Goal: Information Seeking & Learning: Learn about a topic

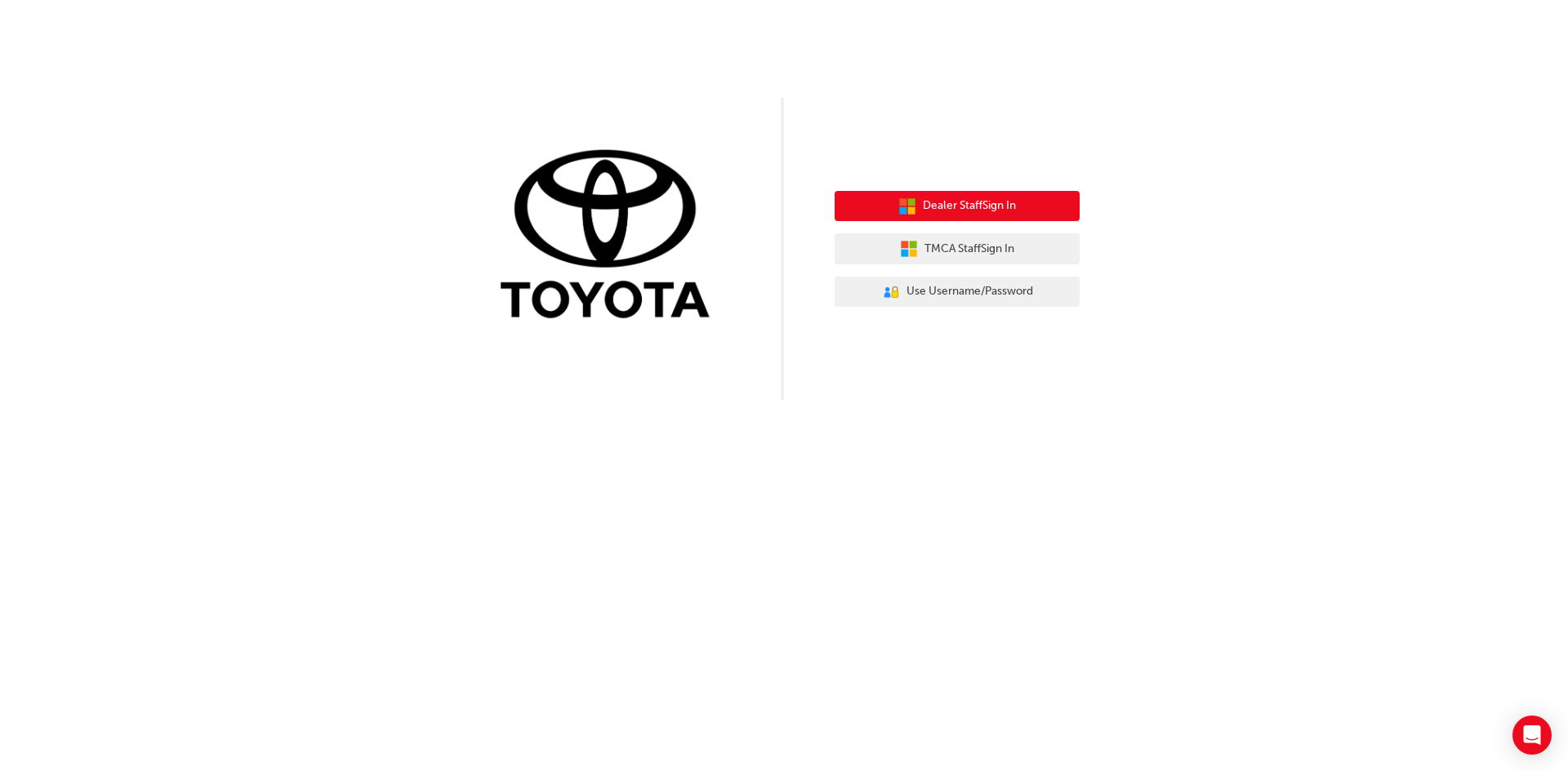
click at [1006, 205] on span "Dealer Staff Sign In" at bounding box center [968, 206] width 93 height 19
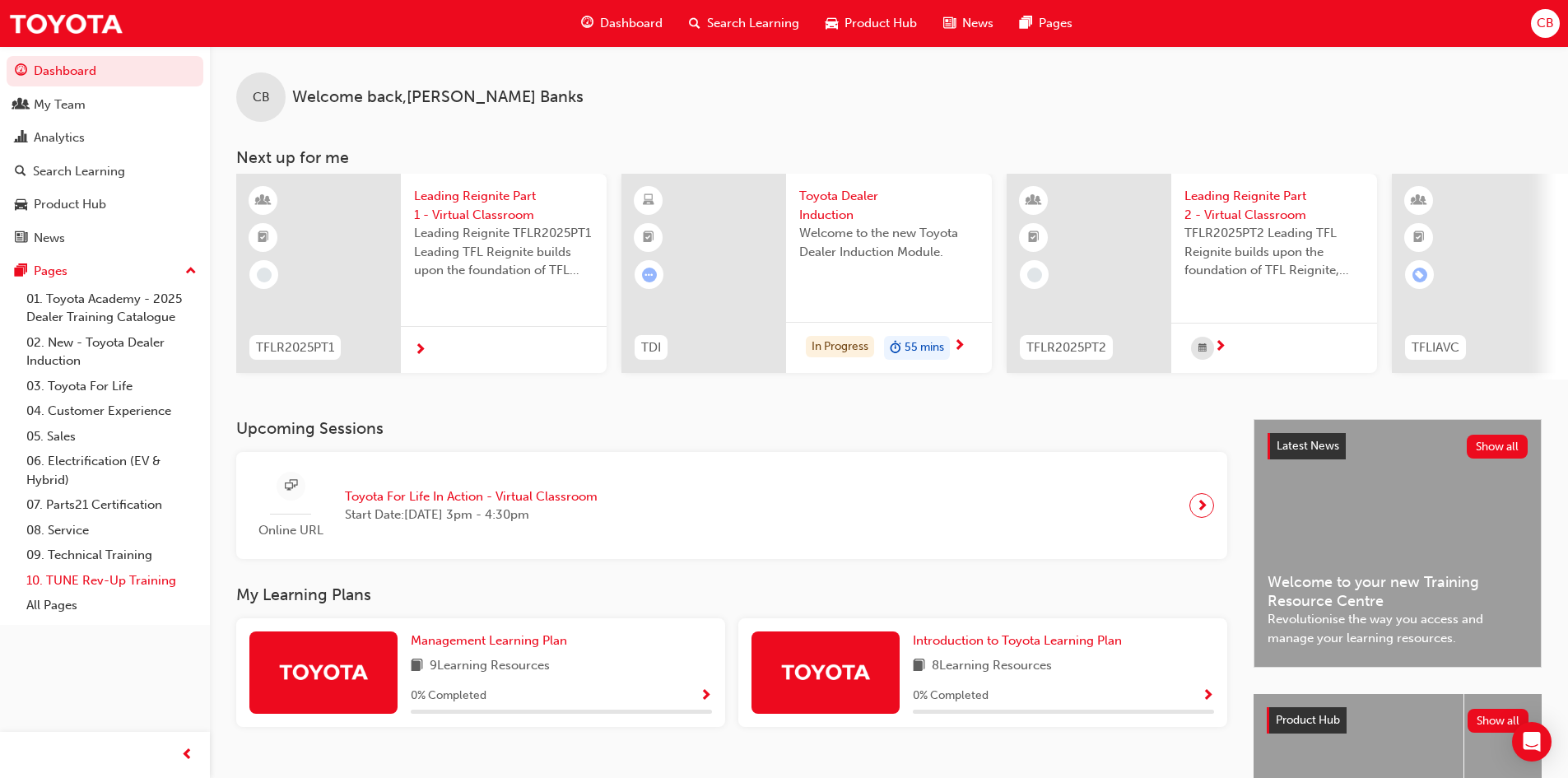
click at [77, 573] on link "10. TUNE Rev-Up Training" at bounding box center [111, 581] width 184 height 26
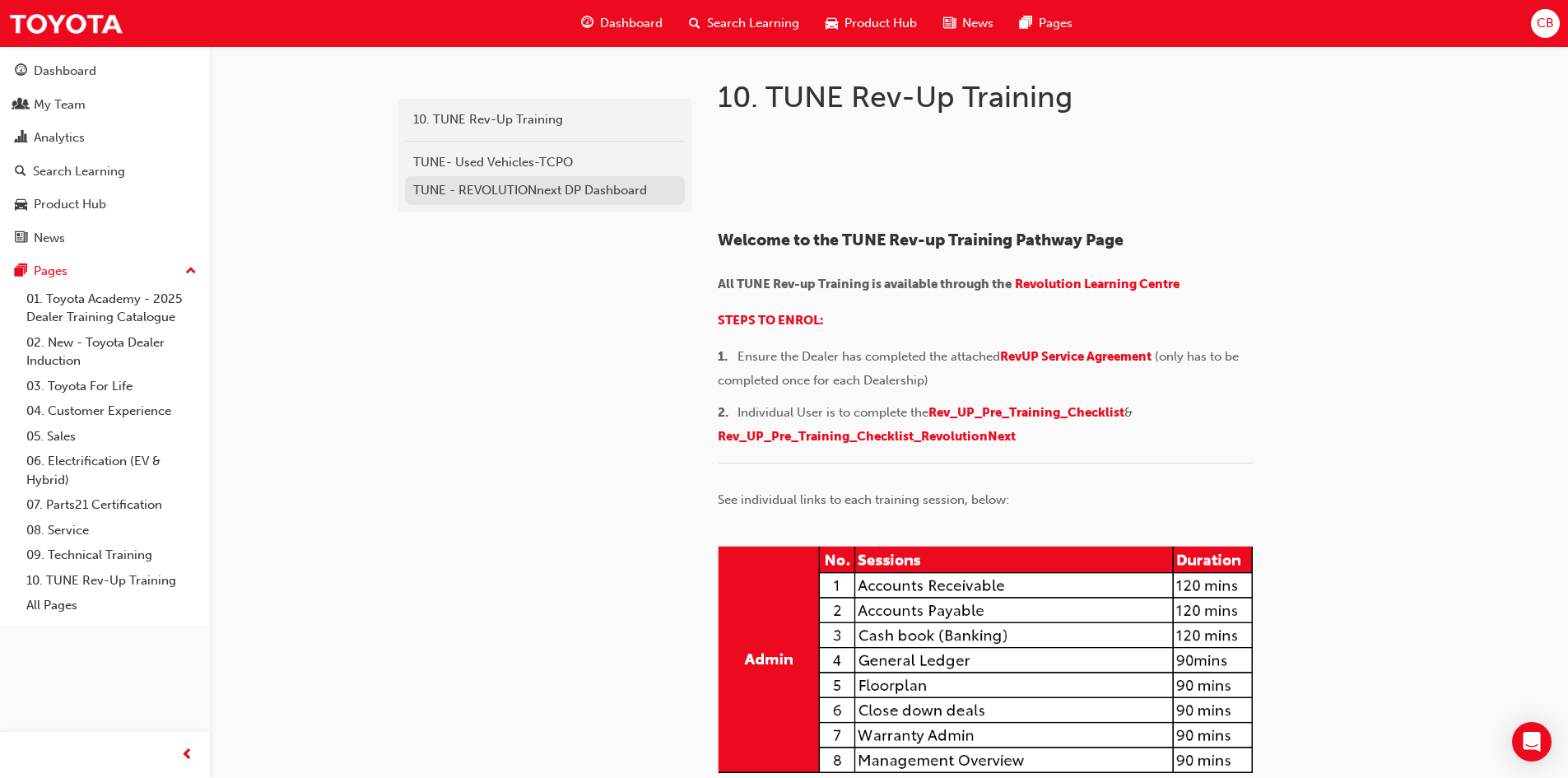
click at [542, 192] on div "TUNE - REVOLUTIONnext DP Dashboard" at bounding box center [545, 190] width 263 height 19
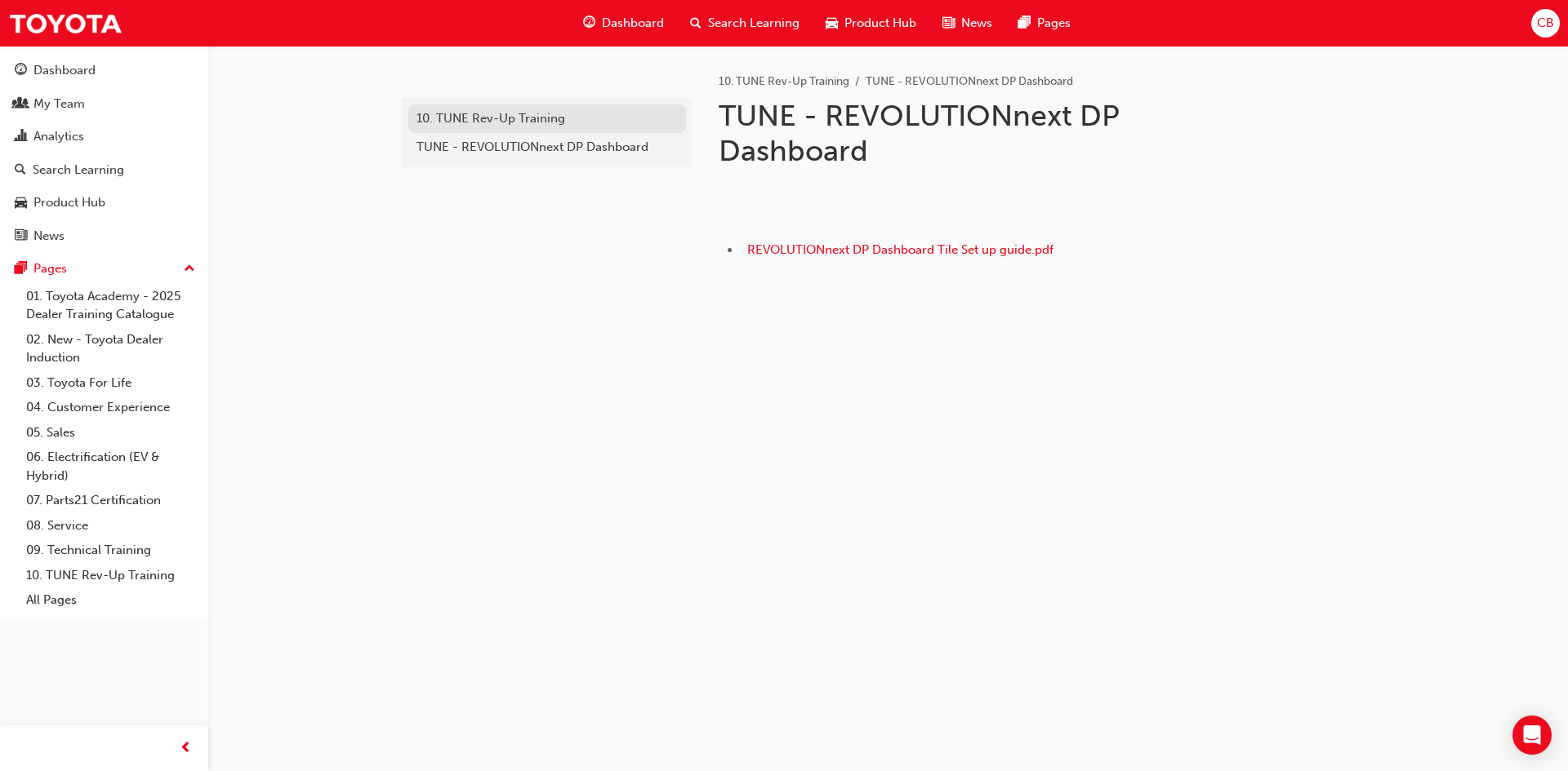
click at [512, 121] on div "10. TUNE Rev-Up Training" at bounding box center [547, 118] width 261 height 19
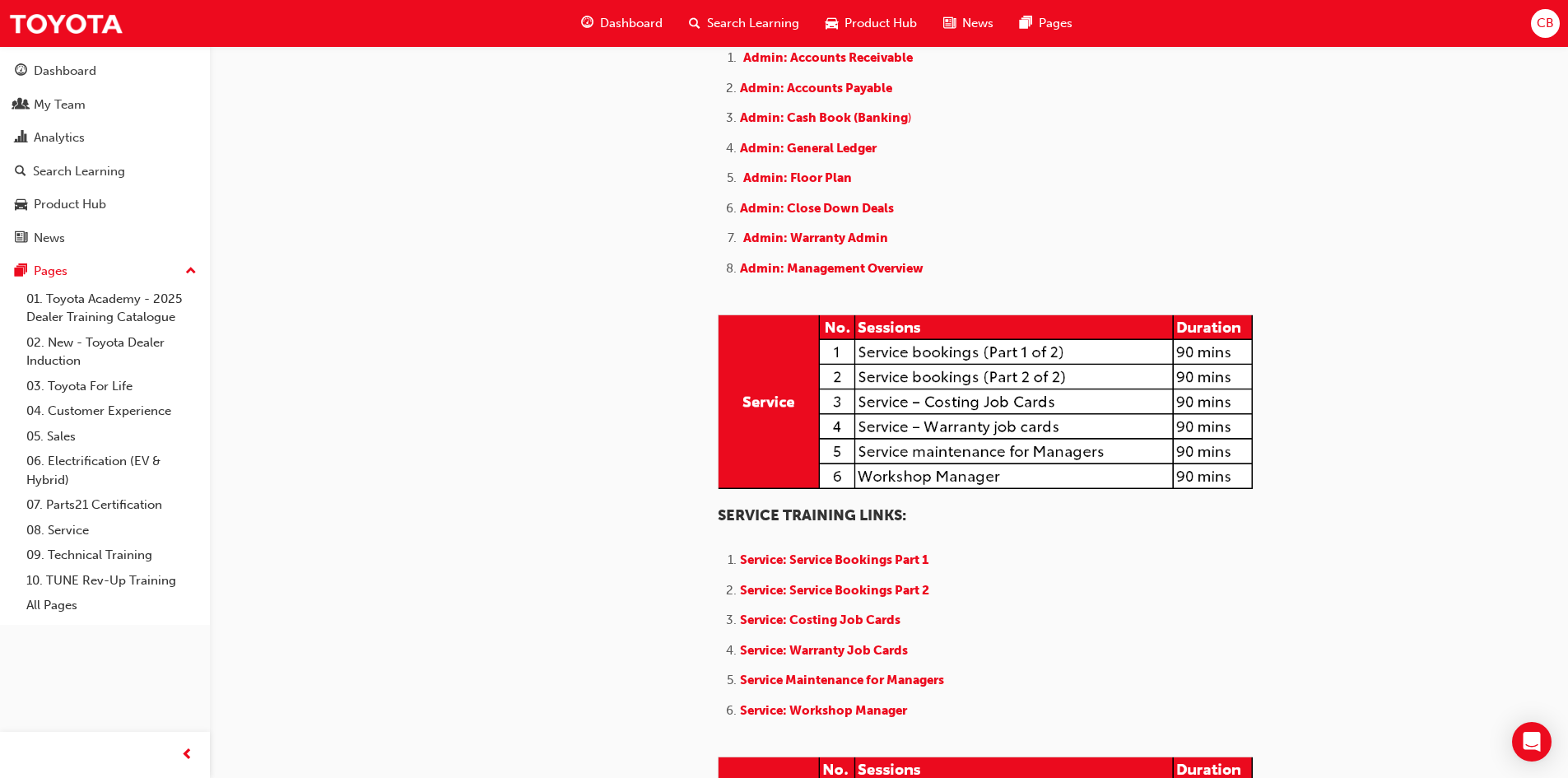
scroll to position [988, 0]
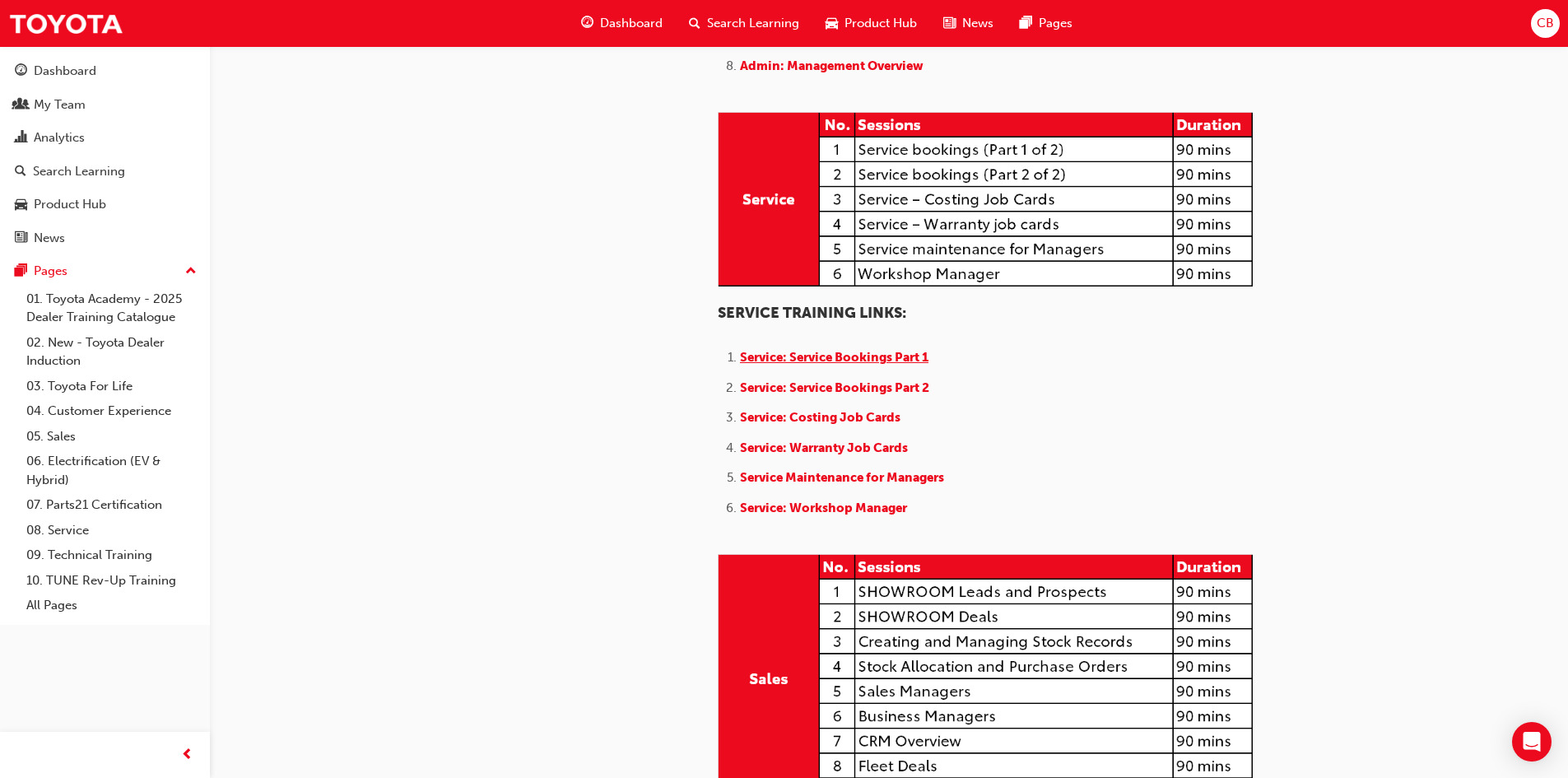
click at [836, 365] on span "Service: Service Bookings Part 1" at bounding box center [835, 357] width 189 height 15
